Goal: Task Accomplishment & Management: Use online tool/utility

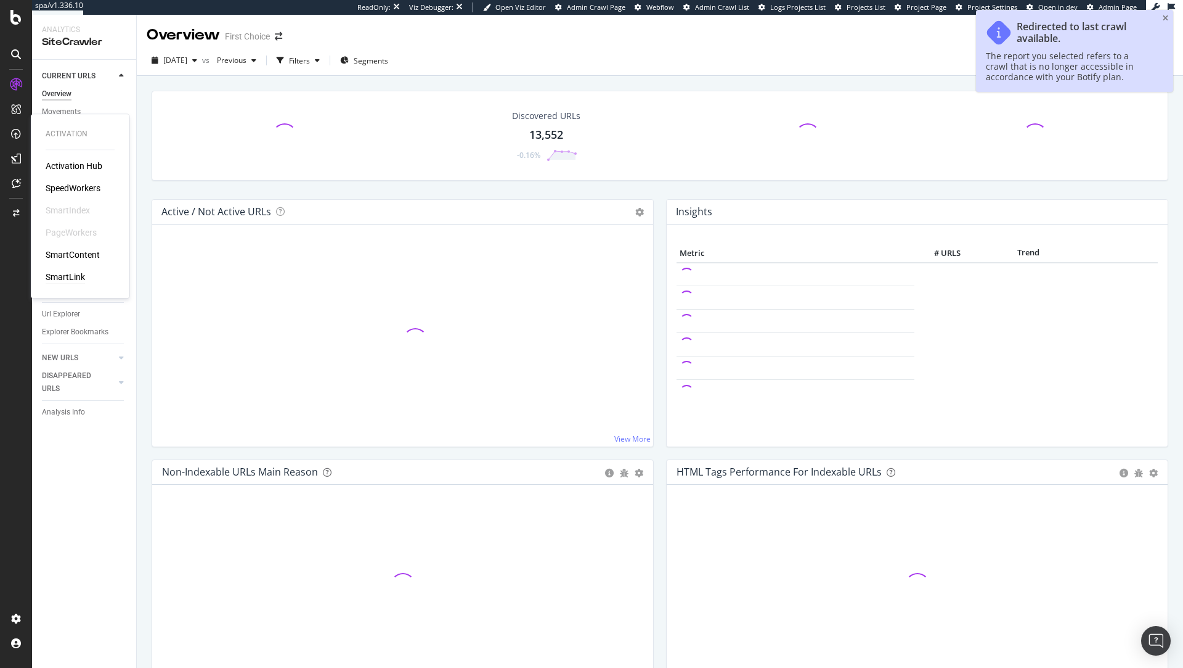
click at [72, 279] on div "SmartLink" at bounding box center [65, 277] width 39 height 12
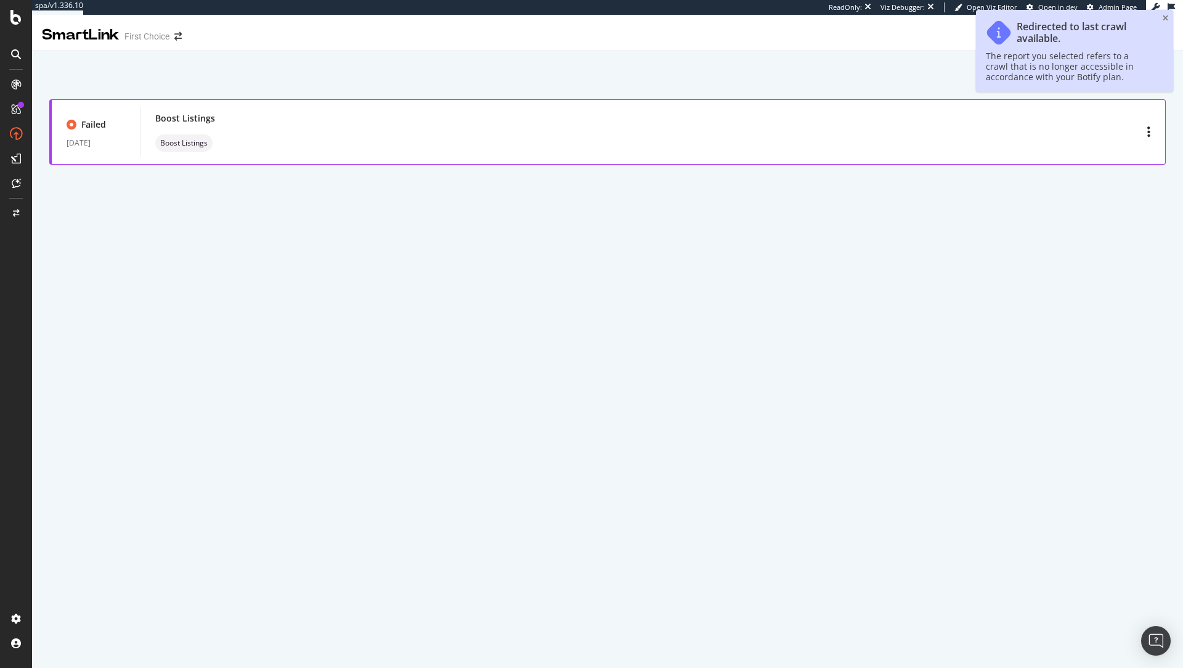
click at [314, 134] on div "Boost Listings Boost Listings" at bounding box center [652, 131] width 995 height 39
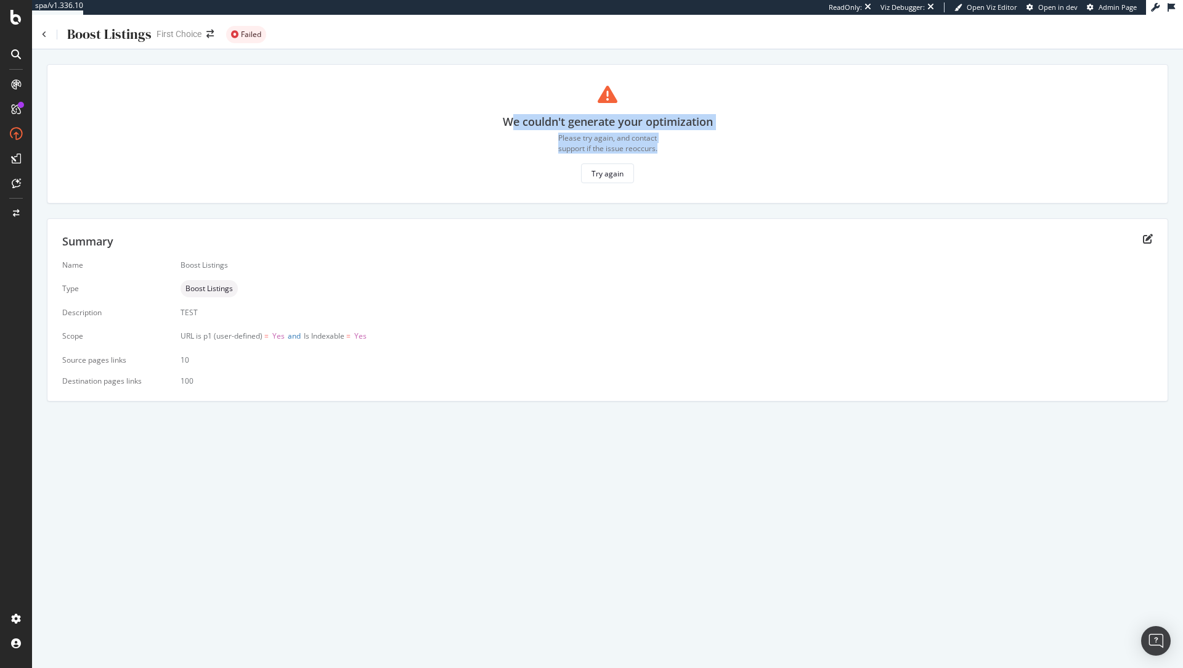
drag, startPoint x: 662, startPoint y: 147, endPoint x: 499, endPoint y: 114, distance: 166.1
click at [499, 114] on div "We couldn't generate your optimization Please try again, and contact support if…" at bounding box center [607, 133] width 1091 height 99
click at [515, 153] on div "We couldn't generate your optimization Please try again, and contact support if…" at bounding box center [608, 133] width 210 height 99
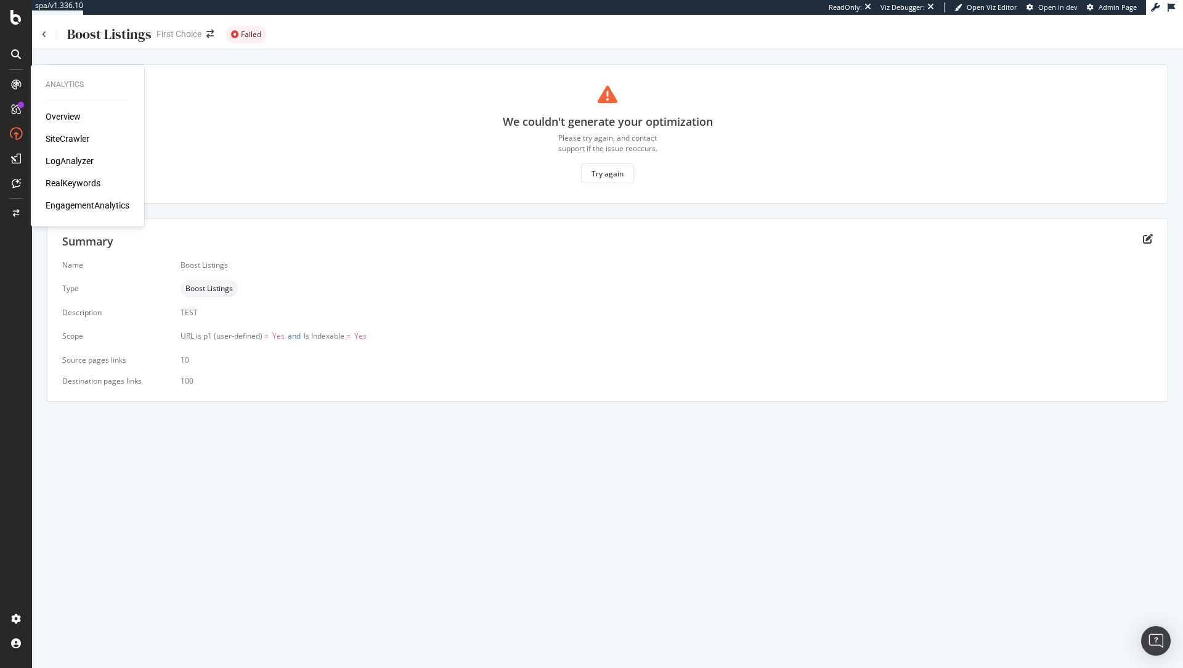
click at [89, 162] on div "LogAnalyzer" at bounding box center [70, 161] width 48 height 12
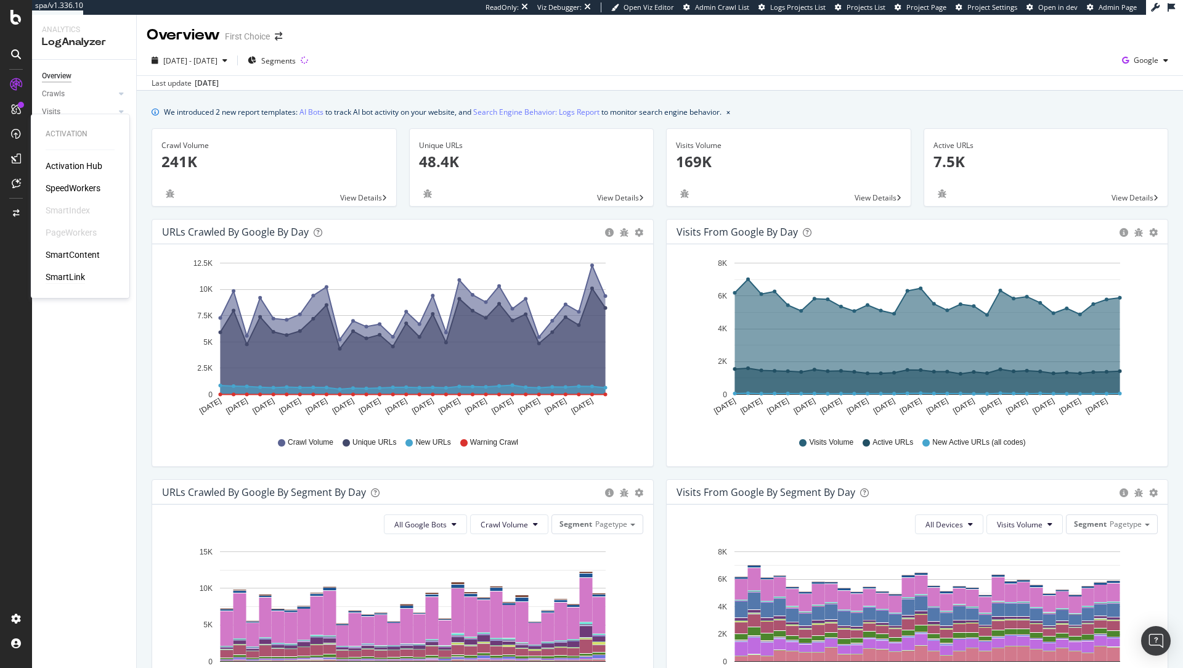
click at [70, 275] on div "SmartLink" at bounding box center [65, 277] width 39 height 12
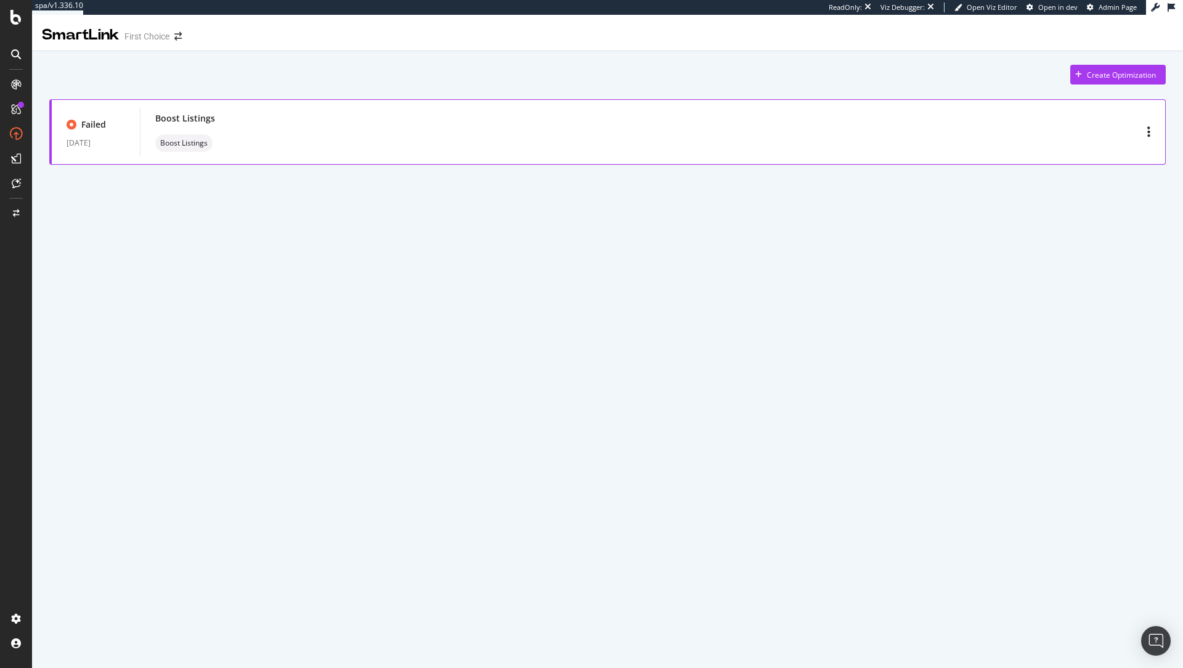
click at [285, 121] on div "Boost Listings Boost Listings" at bounding box center [652, 131] width 995 height 39
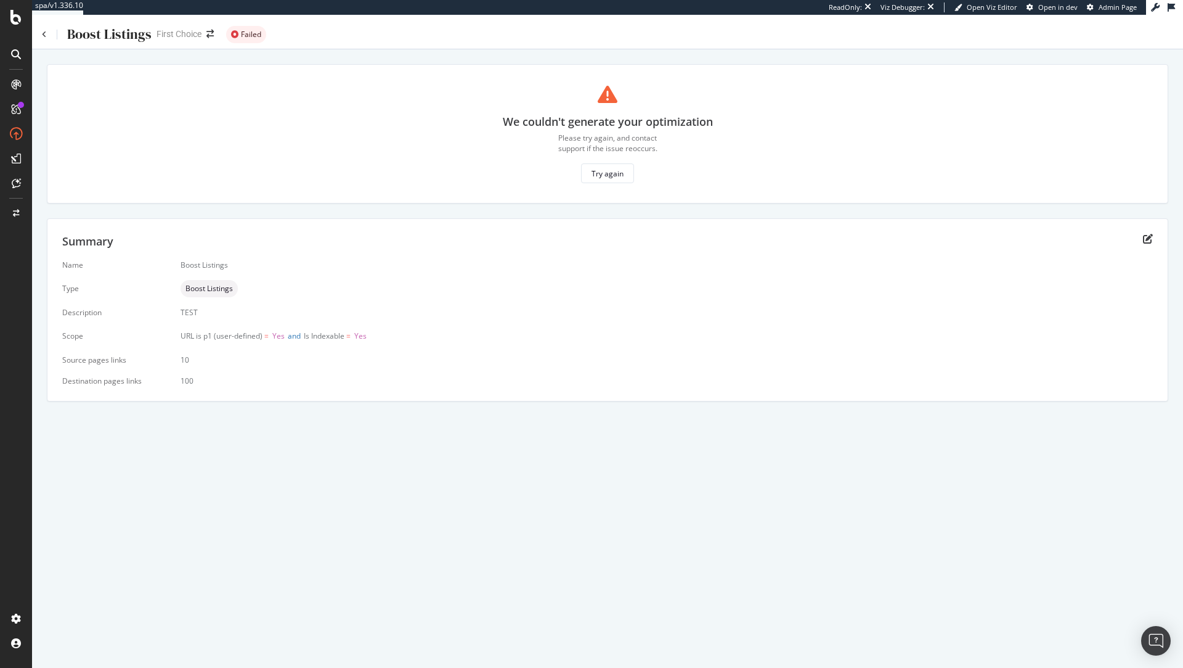
click at [47, 33] on div "Boost Listings" at bounding box center [97, 34] width 110 height 19
click at [43, 36] on icon at bounding box center [44, 34] width 5 height 7
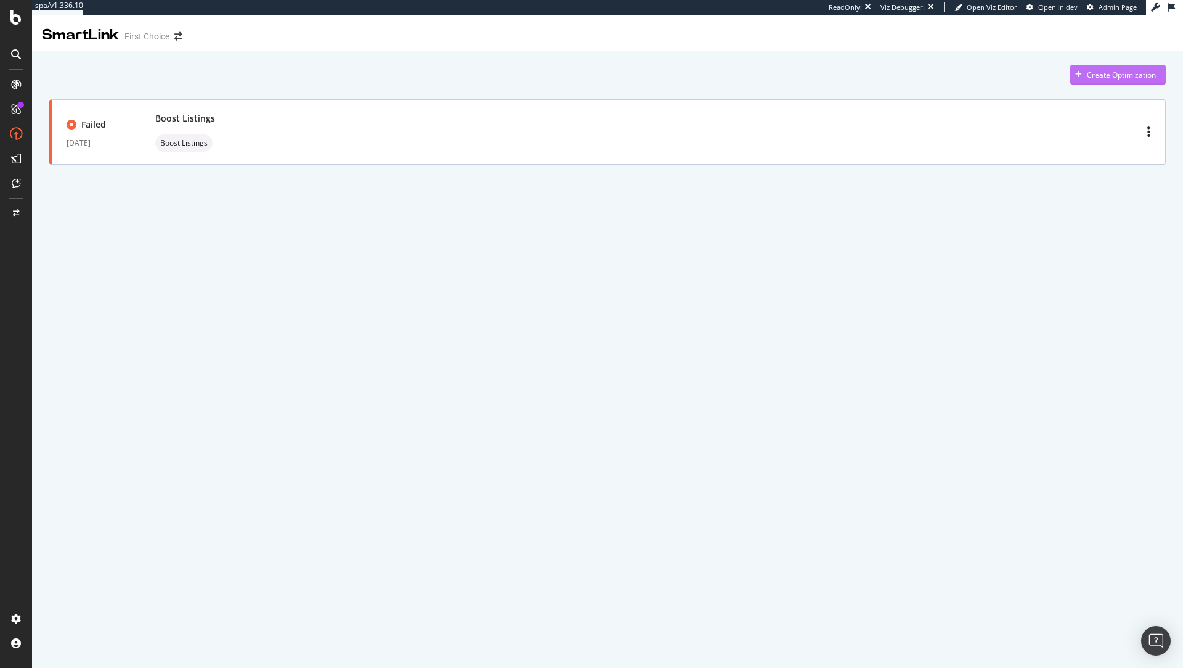
click at [1112, 75] on div "Create Optimization" at bounding box center [1121, 75] width 69 height 10
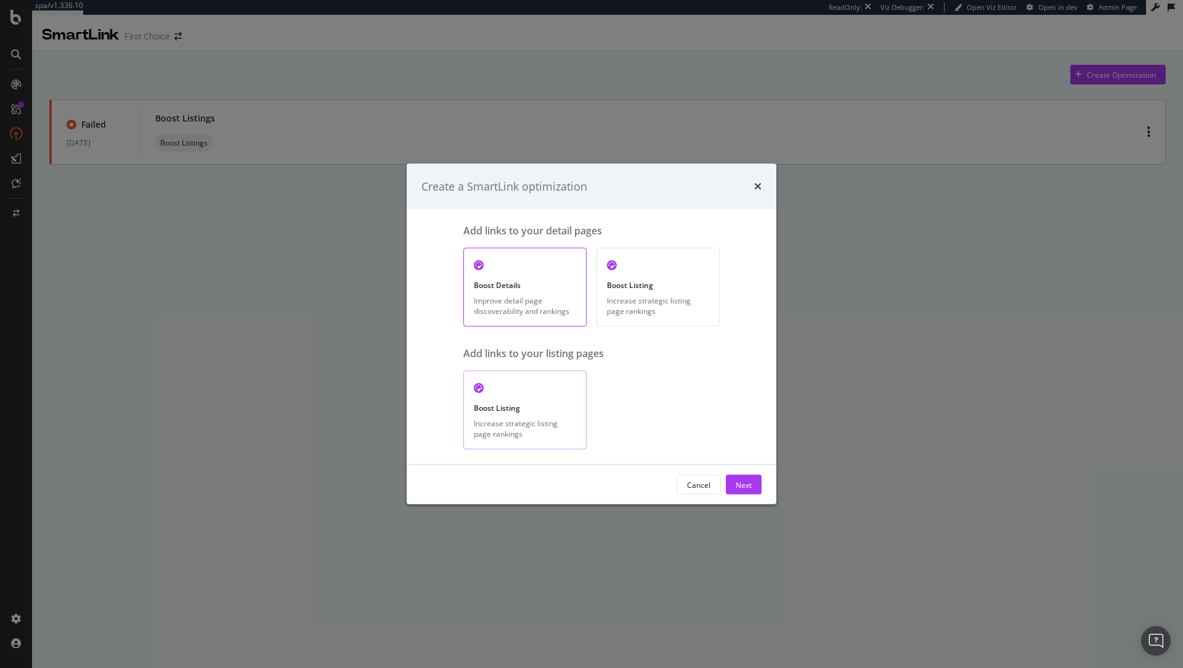
click at [478, 385] on icon "modal" at bounding box center [479, 388] width 10 height 10
click at [741, 480] on div "Next" at bounding box center [744, 484] width 16 height 10
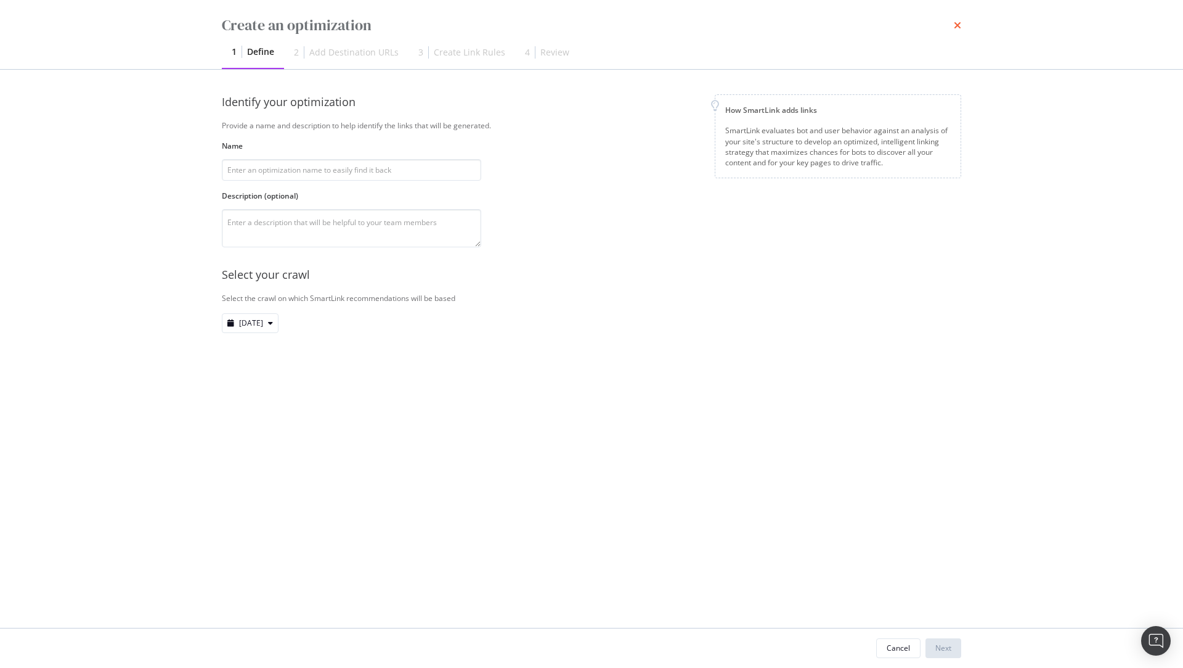
click at [956, 25] on icon "times" at bounding box center [957, 25] width 7 height 10
